Goal: Ask a question: Seek information or help from site administrators or community

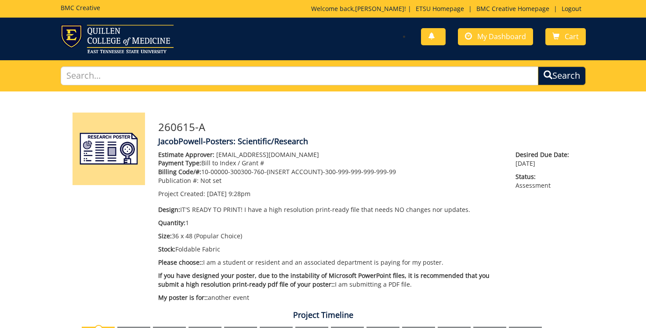
scroll to position [1407, 0]
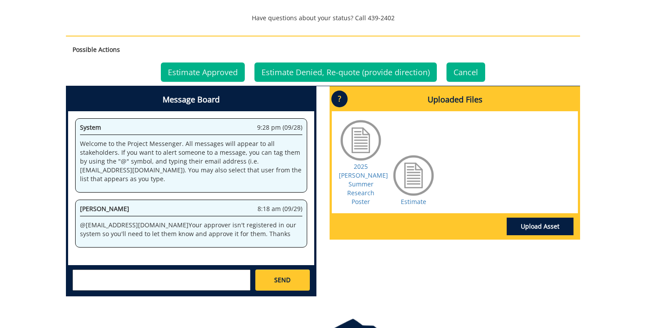
scroll to position [370, 0]
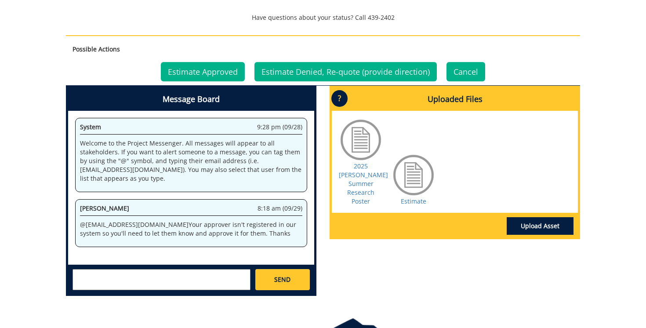
drag, startPoint x: 145, startPoint y: 224, endPoint x: 239, endPoint y: 238, distance: 95.5
click at [239, 238] on div "[PERSON_NAME] 8:18 am (09/29) @ [EMAIL_ADDRESS][DOMAIN_NAME] Your approver isn'…" at bounding box center [191, 223] width 232 height 48
copy p "Your approver isn't registered in our system so you'll need to let them know an…"
click at [167, 283] on textarea at bounding box center [162, 279] width 178 height 21
click at [120, 276] on textarea "What steps do i need to take." at bounding box center [162, 279] width 178 height 21
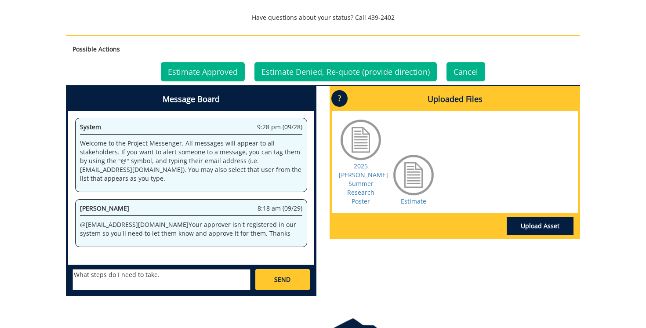
click at [176, 277] on textarea "What steps do I need to take." at bounding box center [162, 279] width 178 height 21
click at [181, 276] on textarea "What steps do I need to take. My PI is [PERSON_NAME] [PERSON_NAME]" at bounding box center [162, 279] width 178 height 21
click at [245, 272] on textarea "What steps do I need to take. My PI is Dr. [PERSON_NAME] [PERSON_NAME]" at bounding box center [162, 279] width 178 height 21
click at [157, 273] on textarea "What steps do I need to take. My PI is Dr. [PERSON_NAME] [PERSON_NAME] with ETS…" at bounding box center [162, 279] width 178 height 21
click at [77, 275] on textarea "What steps do I need to take? My PI is Dr. [PERSON_NAME] [PERSON_NAME] with ETS…" at bounding box center [162, 279] width 178 height 21
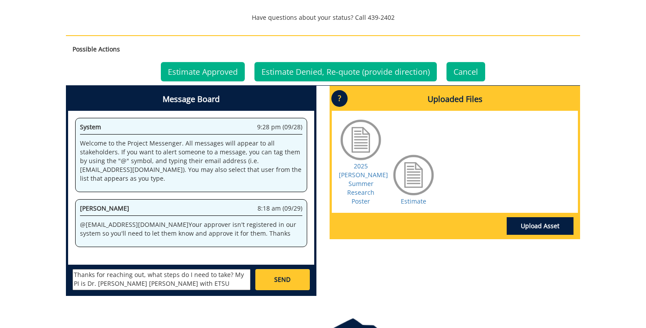
click at [243, 287] on textarea "Thanks for reaching out, what steps do I need to take? My PI is Dr. [PERSON_NAM…" at bounding box center [162, 279] width 178 height 21
type textarea "Thanks for reaching out, what steps do I need to take? My PI is Dr. [PERSON_NAM…"
click at [292, 280] on link "SEND" at bounding box center [282, 279] width 54 height 21
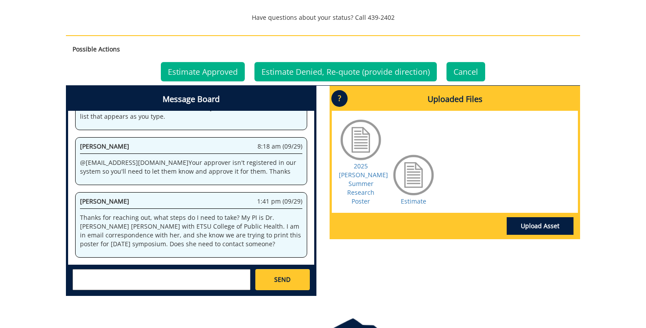
scroll to position [479, 0]
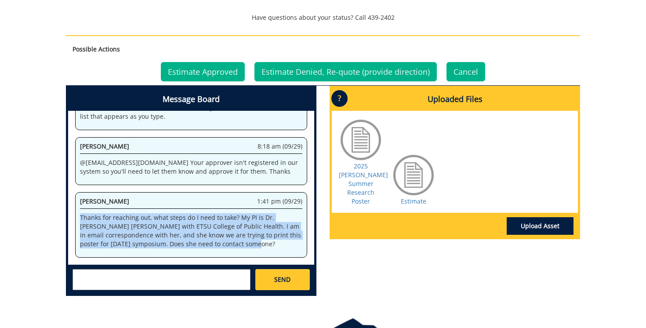
drag, startPoint x: 80, startPoint y: 218, endPoint x: 221, endPoint y: 243, distance: 142.3
click at [221, 243] on p "Thanks for reaching out, what steps do I need to take? My PI is Dr. [PERSON_NAM…" at bounding box center [191, 230] width 222 height 35
copy p "Thanks for reaching out, what steps do I need to take? My PI is Dr. [PERSON_NAM…"
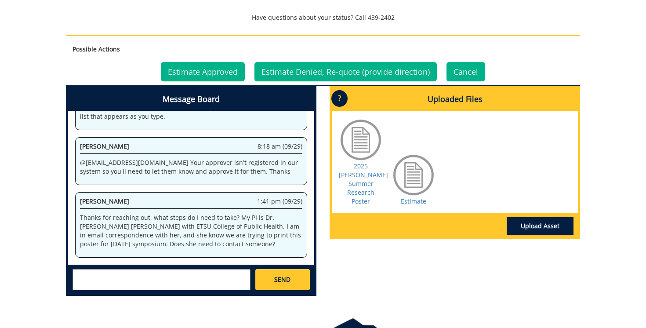
scroll to position [1314, 0]
